Goal: Information Seeking & Learning: Learn about a topic

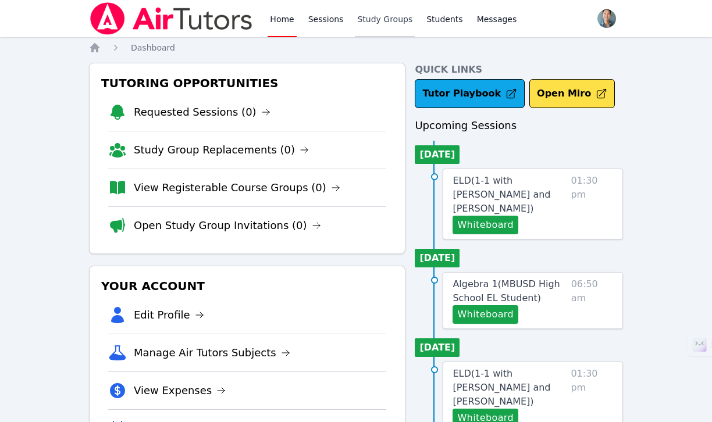
click at [370, 19] on link "Study Groups" at bounding box center [385, 18] width 60 height 37
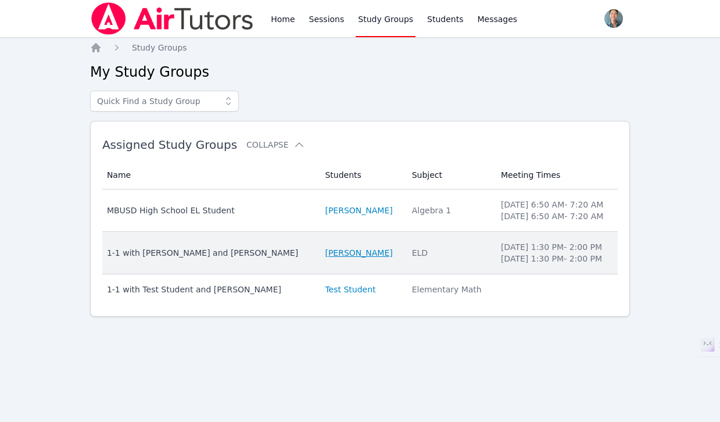
click at [325, 252] on link "[PERSON_NAME]" at bounding box center [358, 253] width 67 height 12
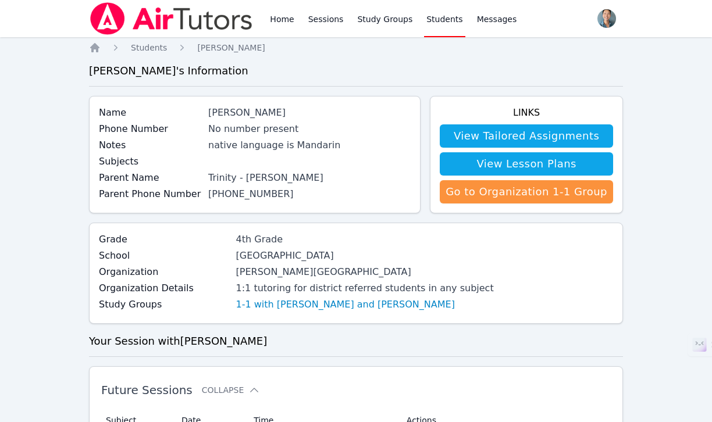
click at [534, 159] on link "View Lesson Plans" at bounding box center [526, 163] width 173 height 23
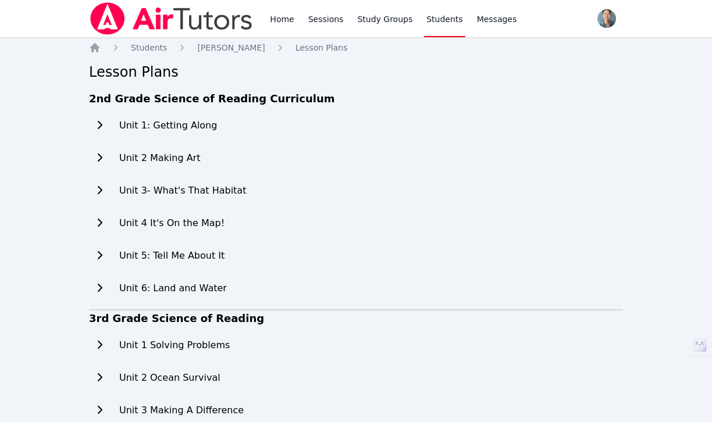
click at [103, 126] on icon at bounding box center [100, 124] width 12 height 9
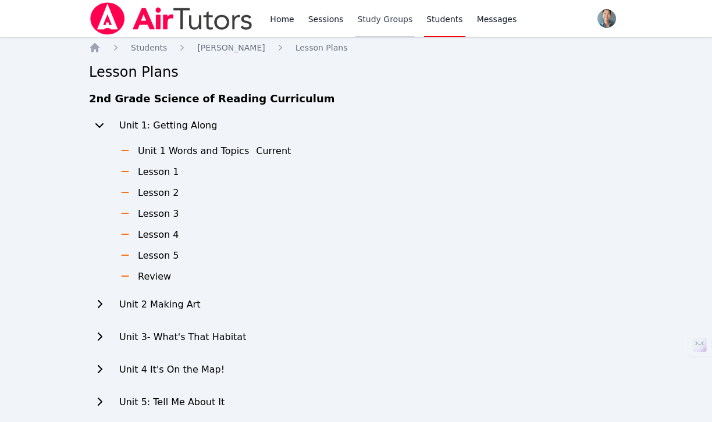
click at [390, 24] on link "Study Groups" at bounding box center [385, 18] width 60 height 37
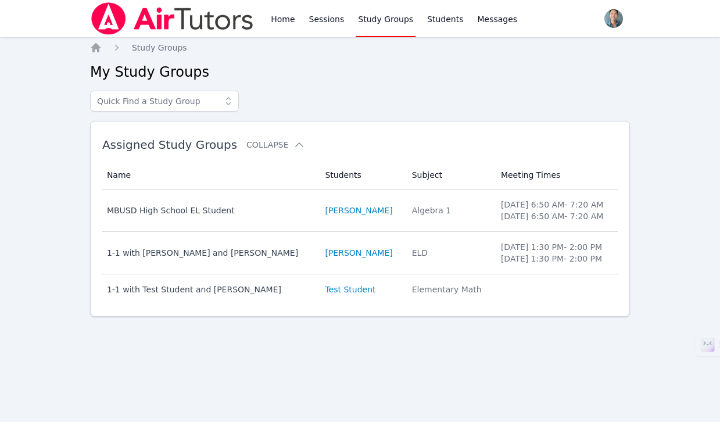
click at [319, 247] on td "Students [PERSON_NAME]" at bounding box center [361, 253] width 87 height 42
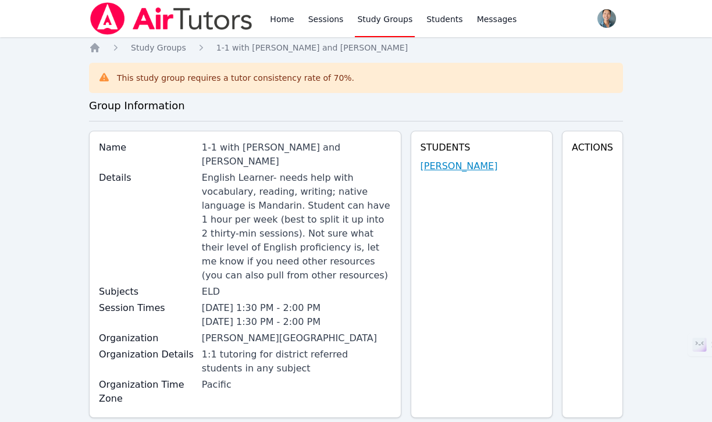
click at [463, 165] on link "[PERSON_NAME]" at bounding box center [458, 166] width 77 height 14
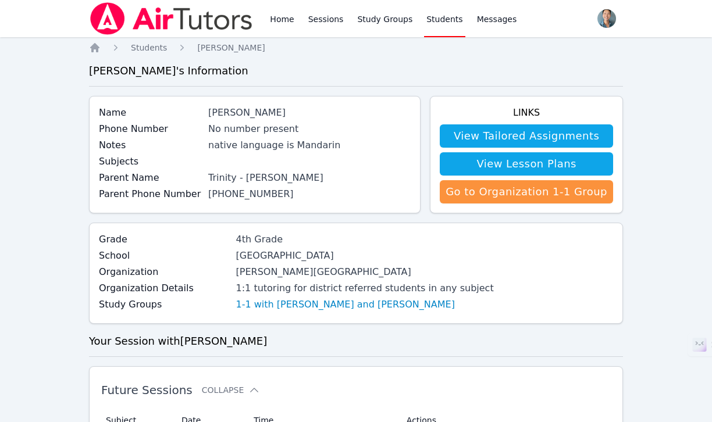
click at [512, 131] on link "View Tailored Assignments" at bounding box center [526, 135] width 173 height 23
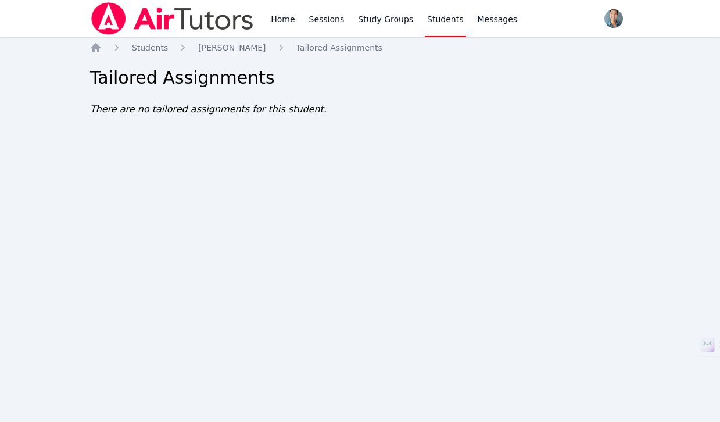
click at [434, 20] on link "Students" at bounding box center [445, 18] width 41 height 37
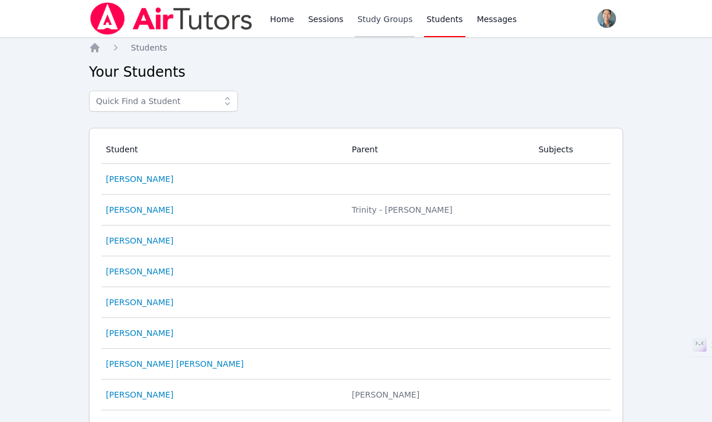
click at [380, 31] on link "Study Groups" at bounding box center [385, 18] width 60 height 37
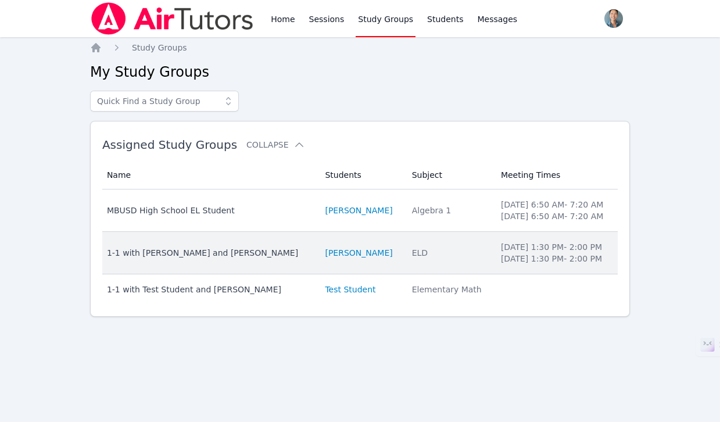
click at [319, 246] on td "Students [PERSON_NAME]" at bounding box center [361, 253] width 87 height 42
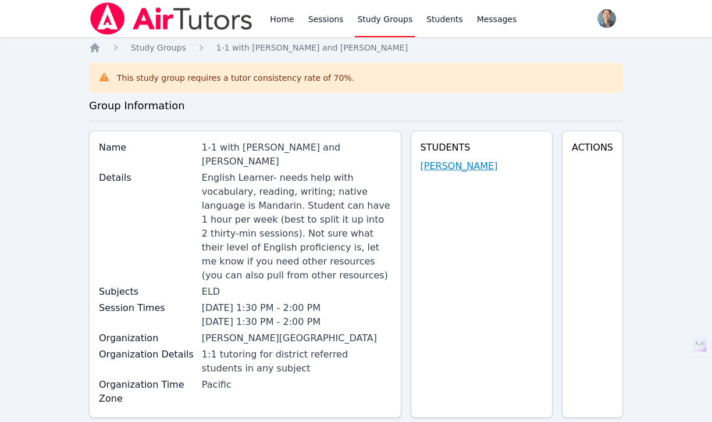
click at [460, 167] on link "[PERSON_NAME]" at bounding box center [458, 166] width 77 height 14
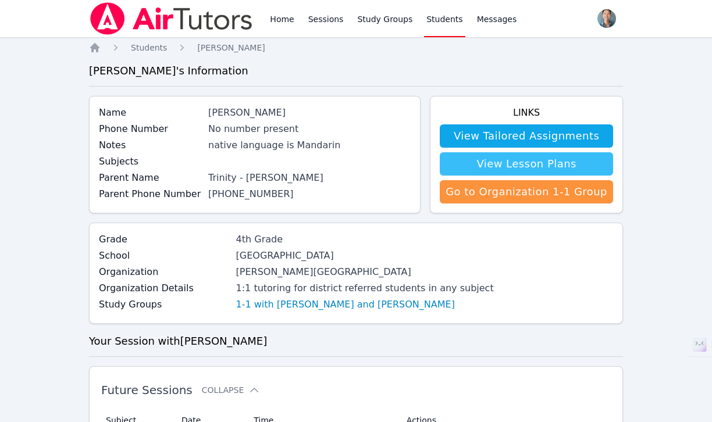
click at [512, 164] on link "View Lesson Plans" at bounding box center [526, 163] width 173 height 23
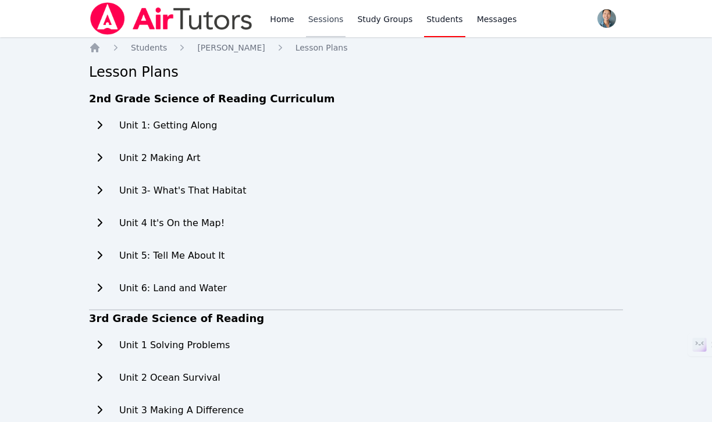
click at [327, 16] on link "Sessions" at bounding box center [326, 18] width 40 height 37
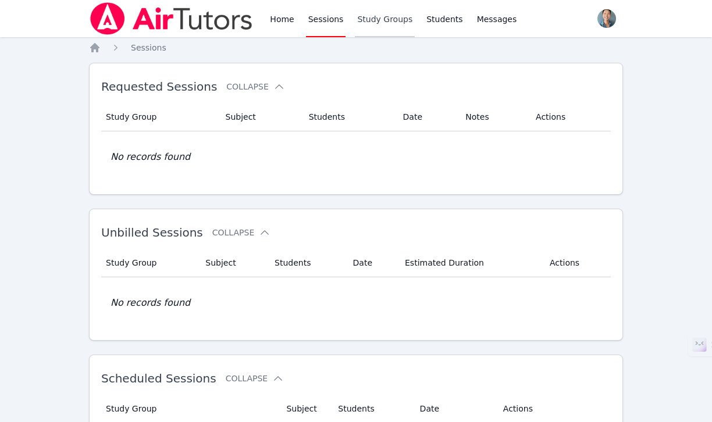
click at [367, 22] on link "Study Groups" at bounding box center [385, 18] width 60 height 37
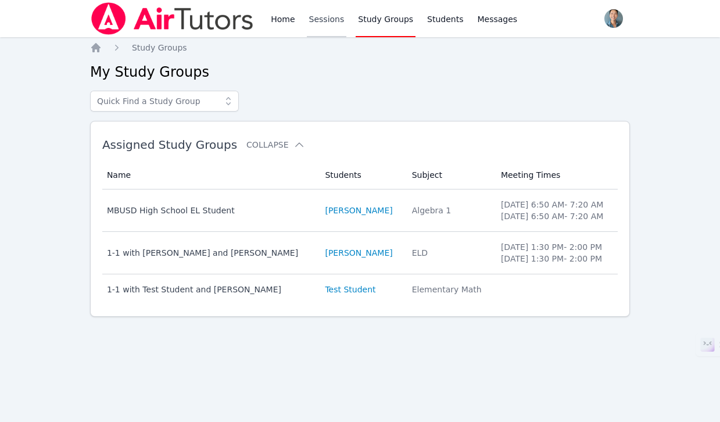
click at [329, 24] on link "Sessions" at bounding box center [327, 18] width 40 height 37
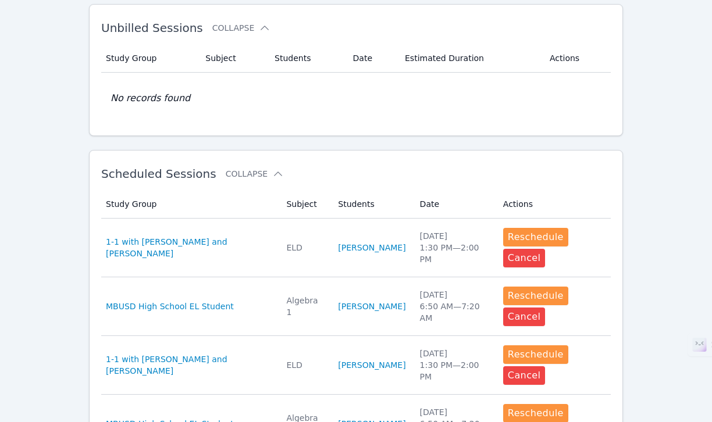
scroll to position [205, 0]
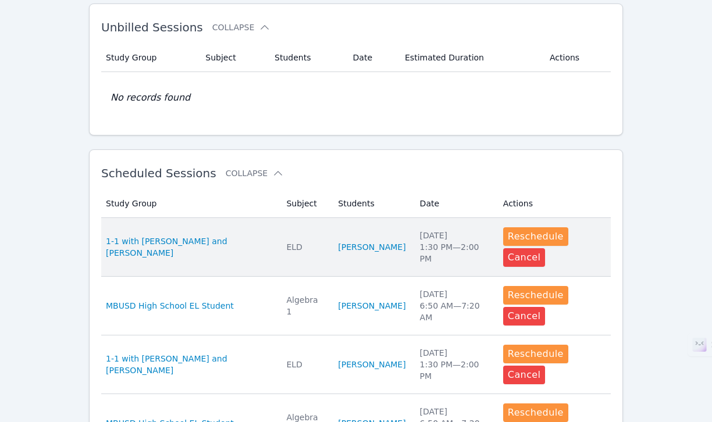
click at [259, 248] on td "Study Group 1-1 with [PERSON_NAME] and [PERSON_NAME]" at bounding box center [190, 247] width 178 height 59
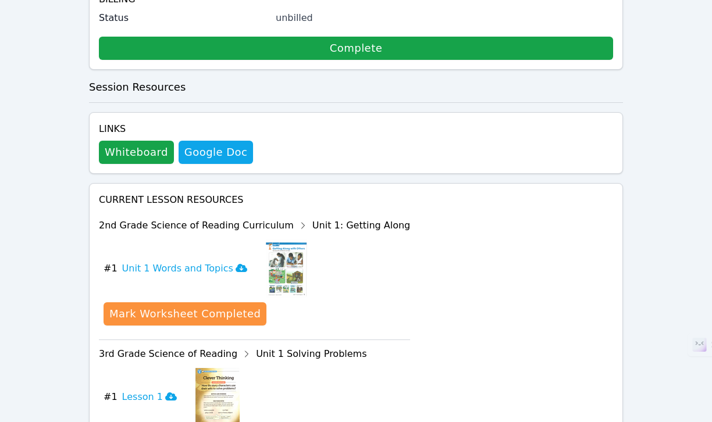
scroll to position [630, 0]
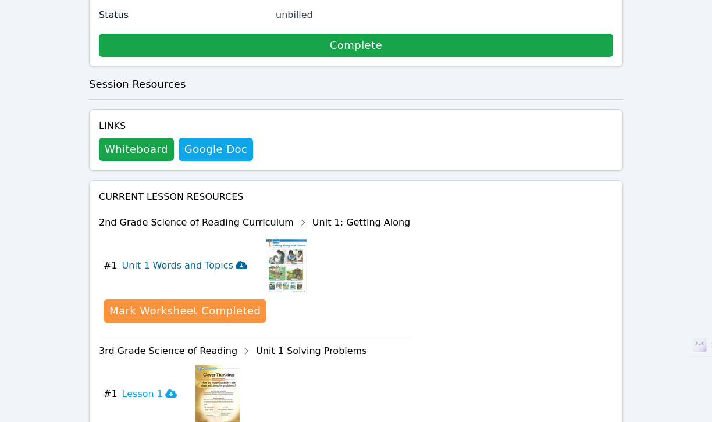
click at [195, 259] on h3 "Unit 1 Words and Topics" at bounding box center [184, 266] width 125 height 14
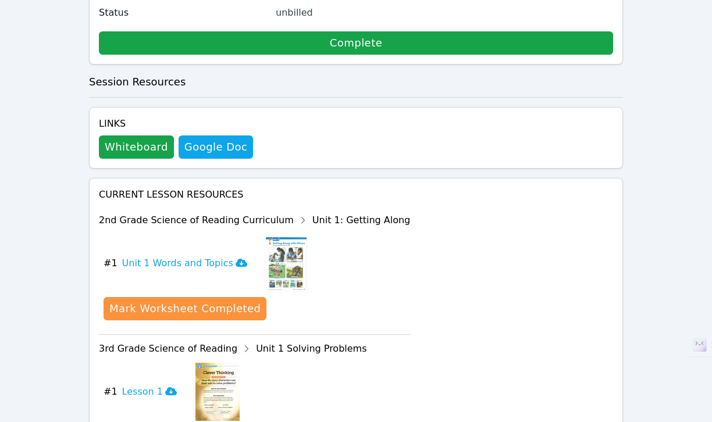
scroll to position [701, 0]
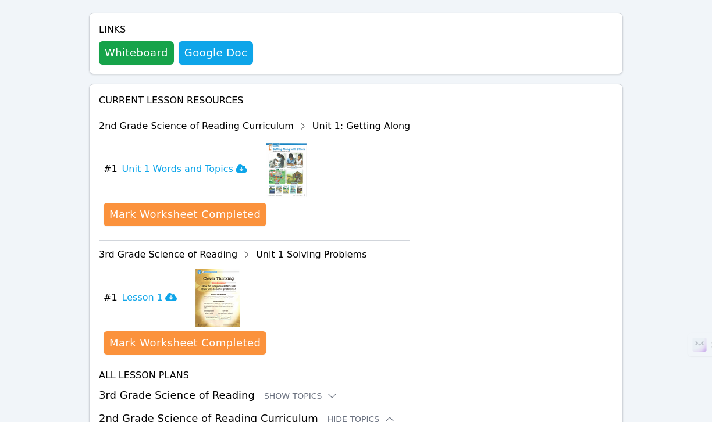
scroll to position [843, 0]
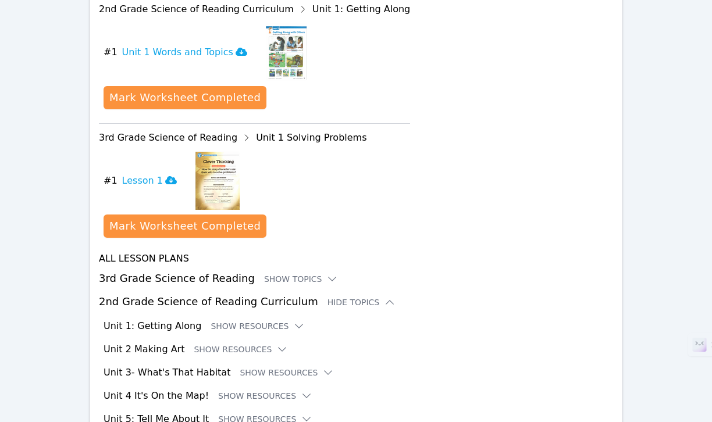
click at [174, 319] on h3 "Unit 1: Getting Along" at bounding box center [152, 326] width 98 height 14
click at [240, 320] on button "Show Resources" at bounding box center [257, 326] width 94 height 12
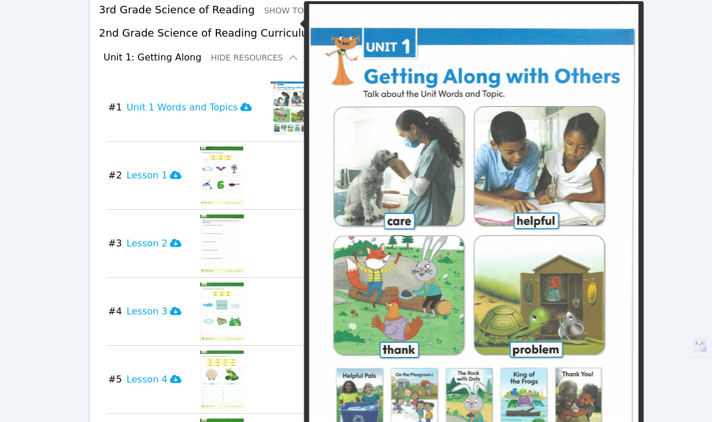
scroll to position [1113, 0]
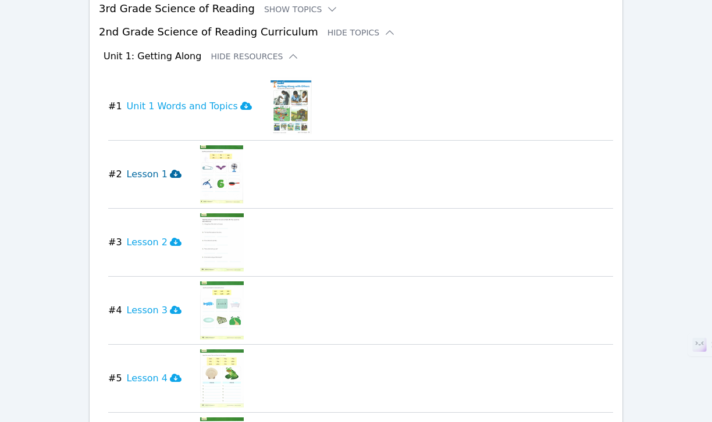
click at [170, 170] on icon at bounding box center [176, 174] width 12 height 8
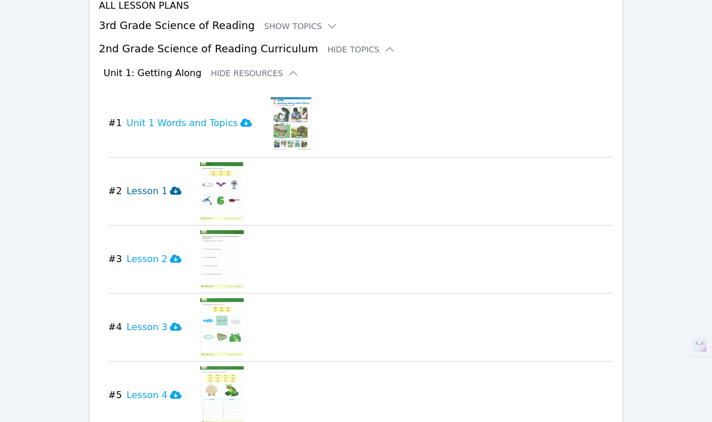
scroll to position [1087, 0]
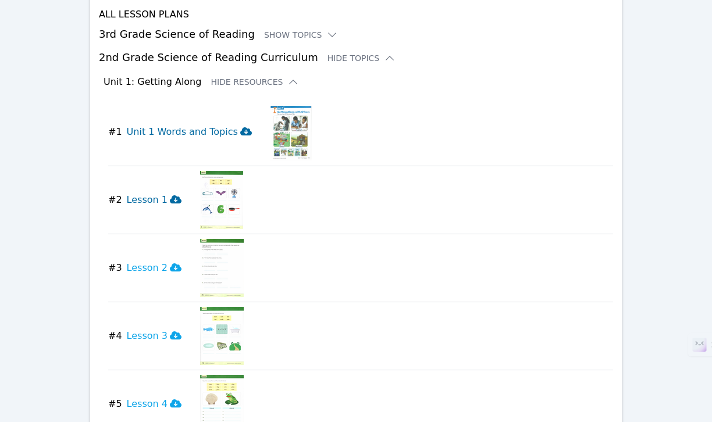
click at [240, 127] on icon at bounding box center [246, 131] width 12 height 8
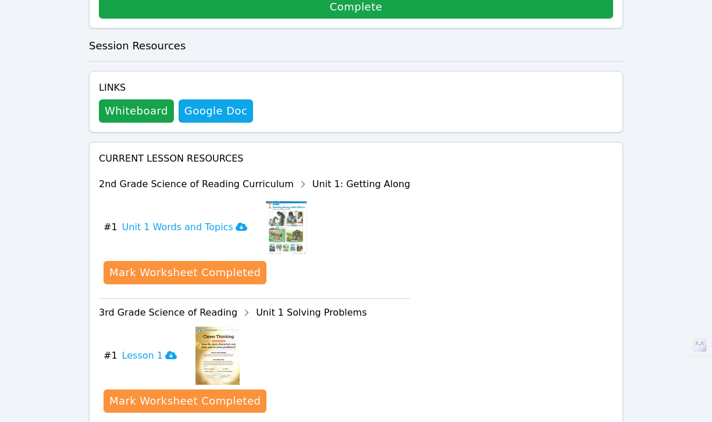
scroll to position [726, 0]
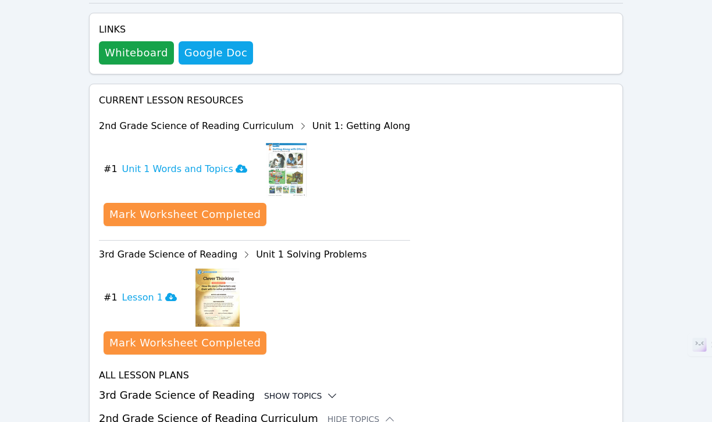
click at [288, 390] on div "Show Topics" at bounding box center [301, 396] width 74 height 12
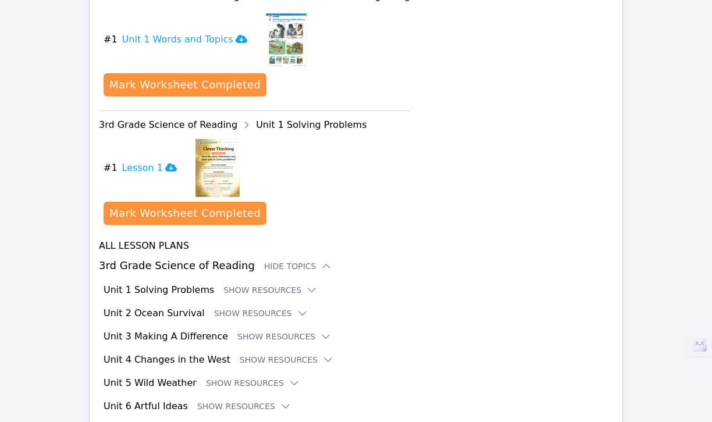
scroll to position [856, 0]
click at [209, 283] on div "Unit 1 Solving Problems Show Resources" at bounding box center [357, 290] width 509 height 14
click at [242, 284] on button "Show Resources" at bounding box center [270, 290] width 94 height 12
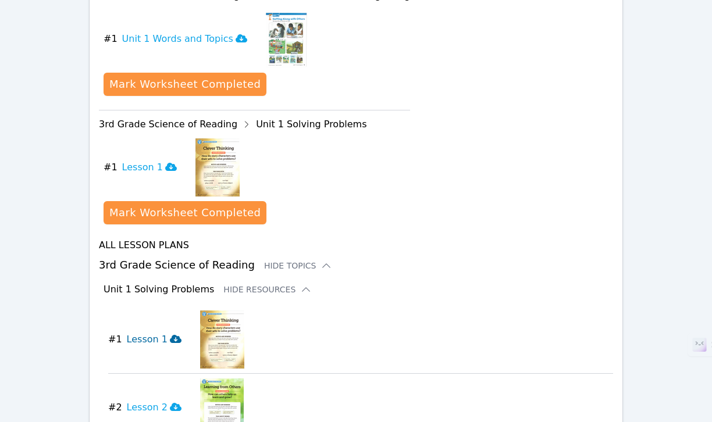
click at [141, 333] on h3 "Lesson 1" at bounding box center [154, 340] width 55 height 14
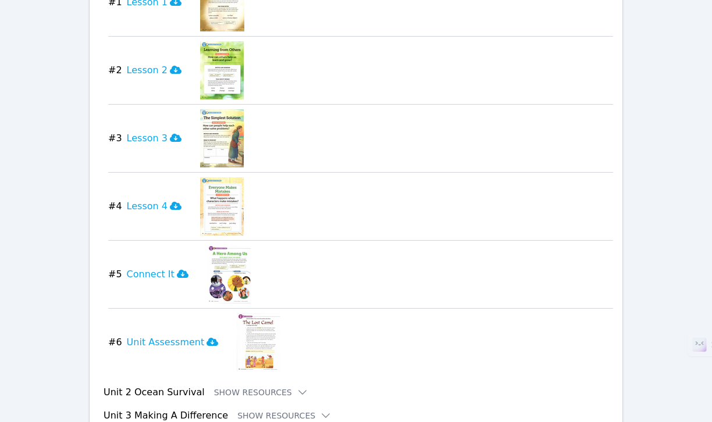
scroll to position [993, 0]
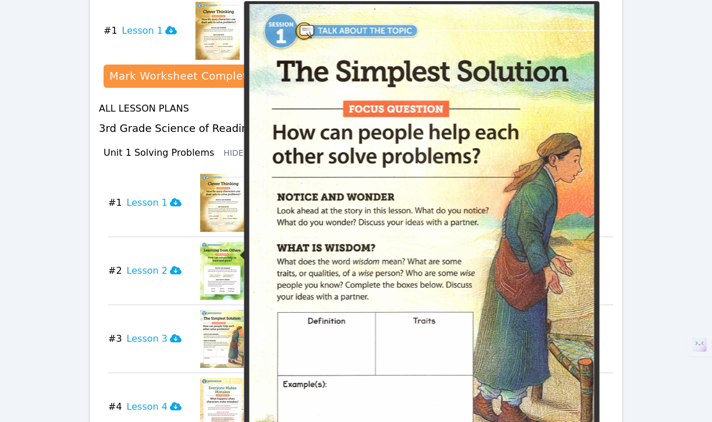
click at [221, 310] on img at bounding box center [222, 339] width 44 height 58
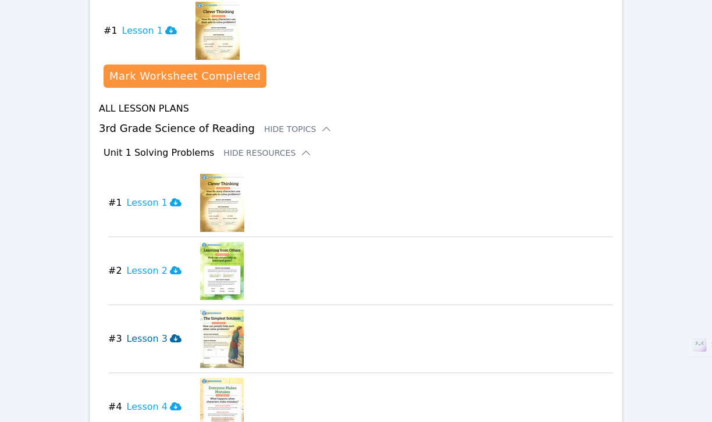
click at [163, 332] on h3 "Lesson 3" at bounding box center [154, 339] width 55 height 14
